Goal: Transaction & Acquisition: Purchase product/service

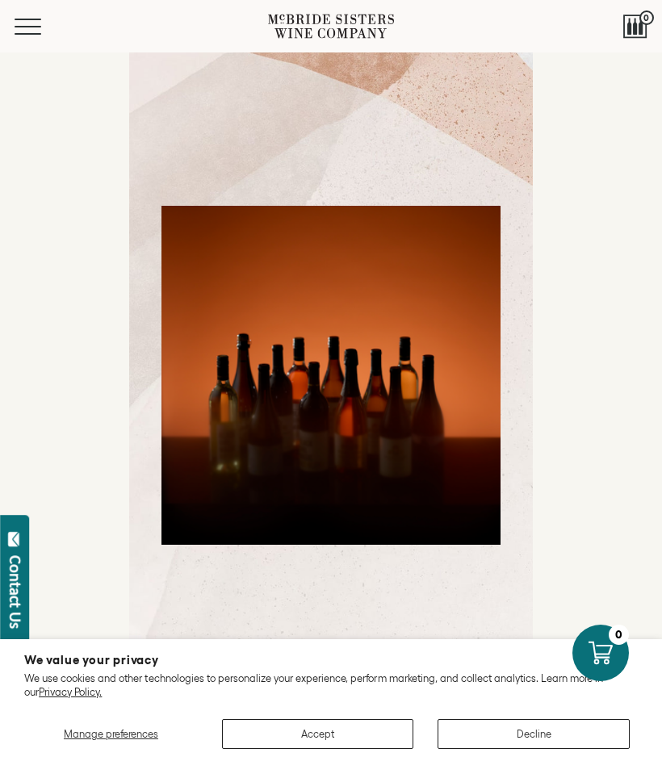
click at [340, 730] on button "Accept" at bounding box center [318, 734] width 192 height 30
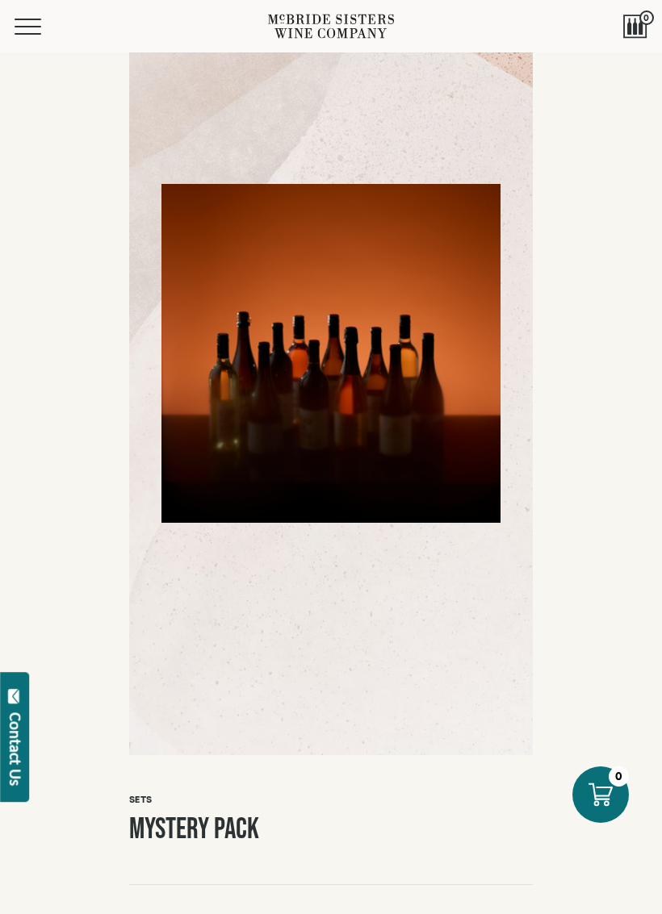
scroll to position [86, 0]
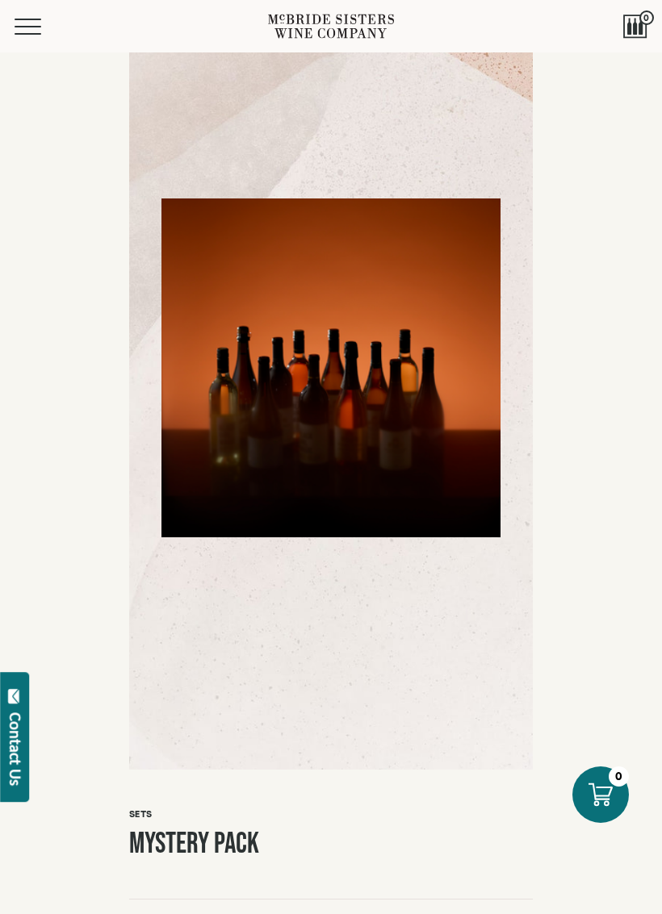
click at [187, 834] on h1 "Mystery Pack" at bounding box center [330, 844] width 403 height 31
click at [227, 829] on h1 "Mystery Pack" at bounding box center [330, 844] width 403 height 31
click at [227, 833] on h1 "Mystery Pack" at bounding box center [330, 844] width 403 height 31
click at [236, 829] on h1 "Mystery Pack" at bounding box center [330, 844] width 403 height 31
click at [236, 831] on h1 "Mystery Pack" at bounding box center [330, 844] width 403 height 31
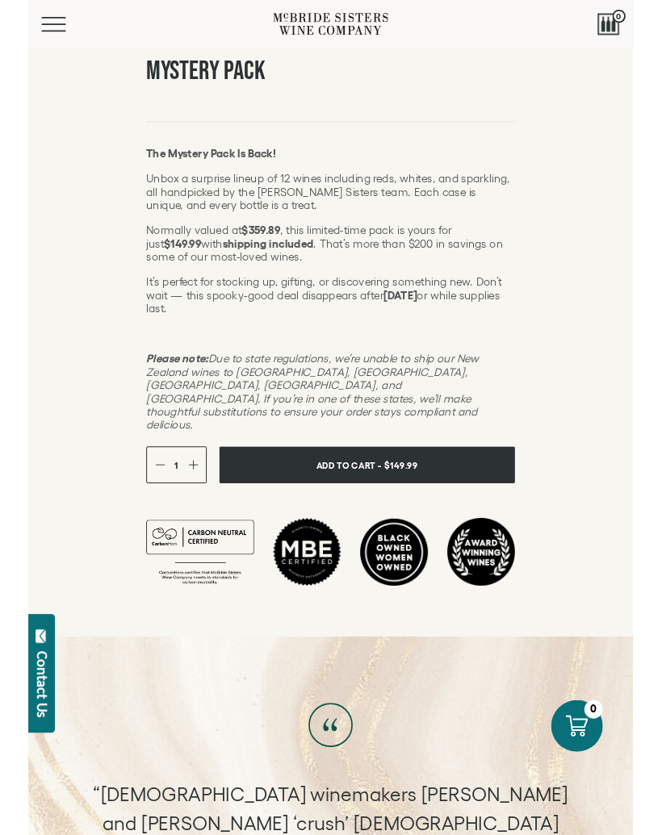
scroll to position [871, 0]
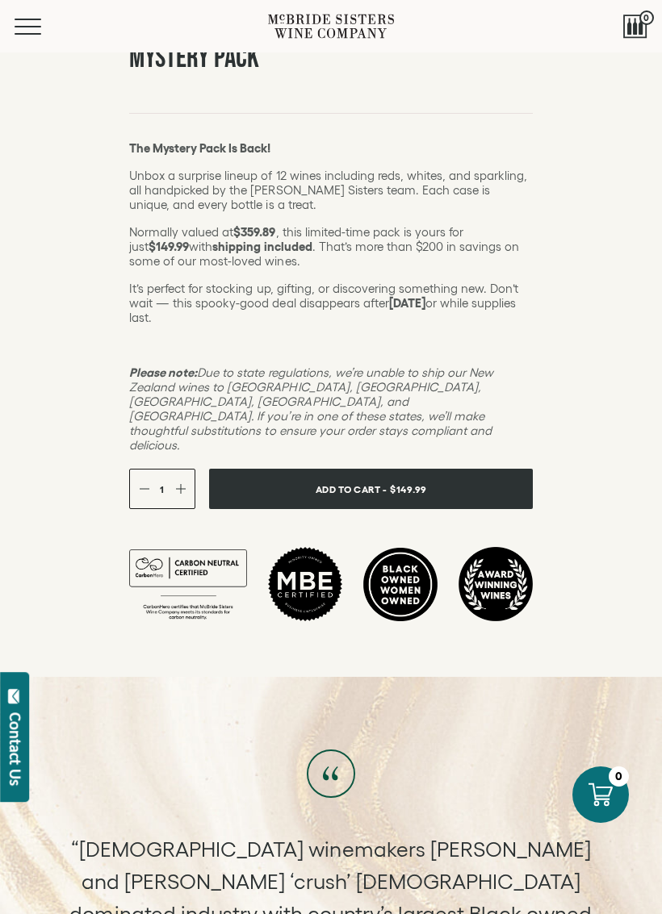
click at [378, 478] on span "Add To Cart -" at bounding box center [350, 489] width 71 height 23
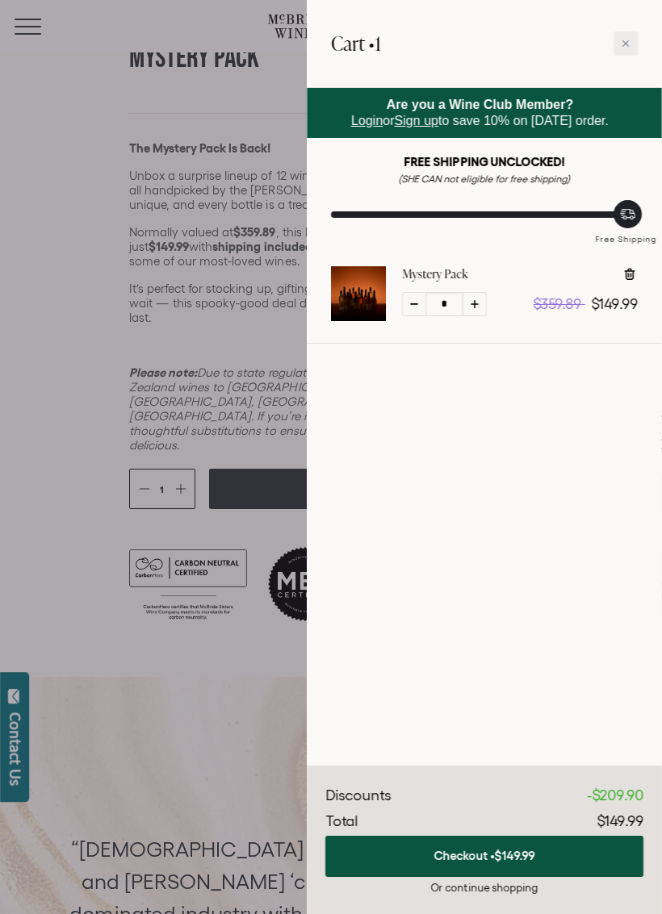
click at [497, 834] on span "$149.99" at bounding box center [515, 856] width 40 height 14
